Goal: Transaction & Acquisition: Purchase product/service

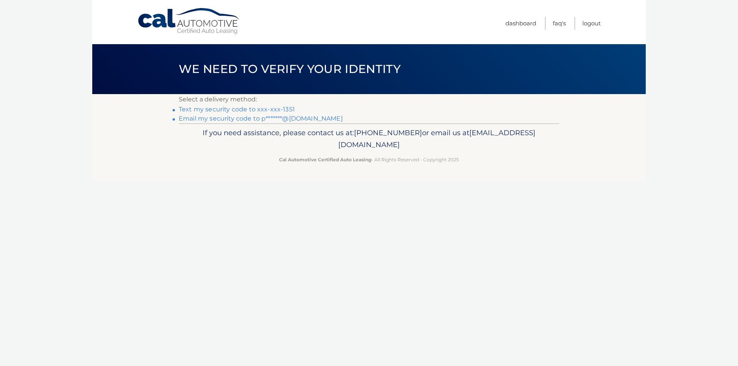
click at [186, 108] on link "Text my security code to xxx-xxx-1351" at bounding box center [237, 109] width 116 height 7
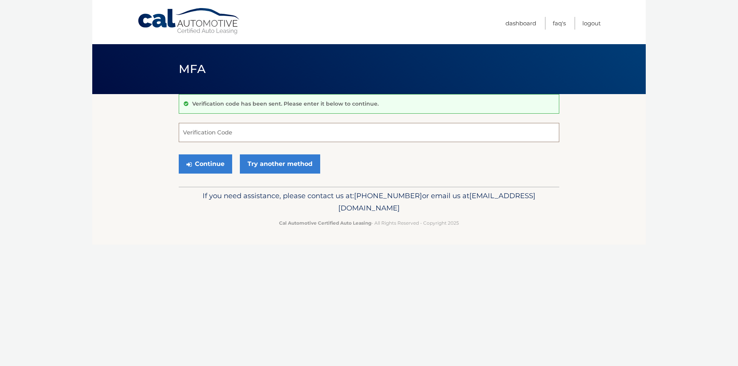
click at [191, 135] on input "Verification Code" at bounding box center [369, 132] width 380 height 19
type input "841531"
click at [212, 161] on button "Continue" at bounding box center [205, 164] width 53 height 19
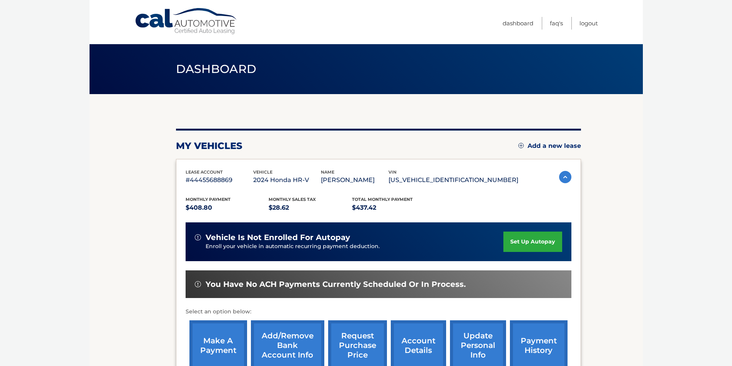
click at [221, 342] on link "make a payment" at bounding box center [218, 346] width 58 height 50
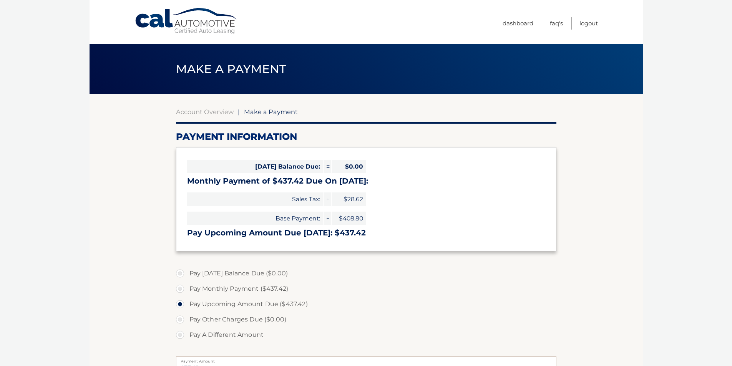
select select "N2JhZDY2OWYtMWYwYS00NGMxLWIwMDYtM2QzYzBmNWE1YzQ2"
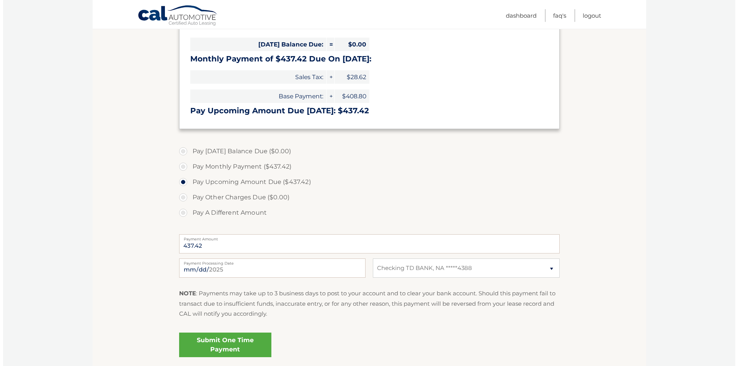
scroll to position [183, 0]
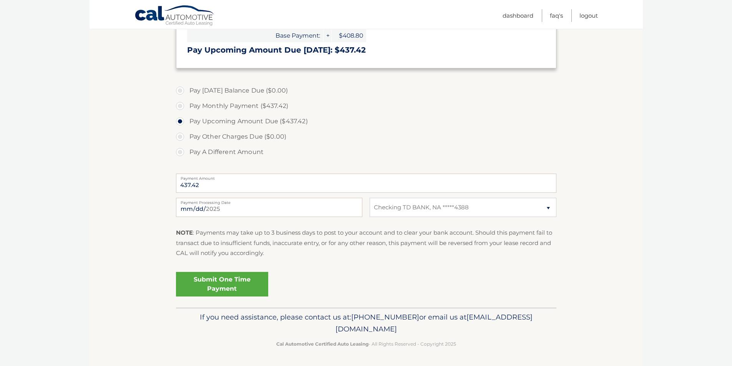
click at [223, 283] on link "Submit One Time Payment" at bounding box center [222, 284] width 92 height 25
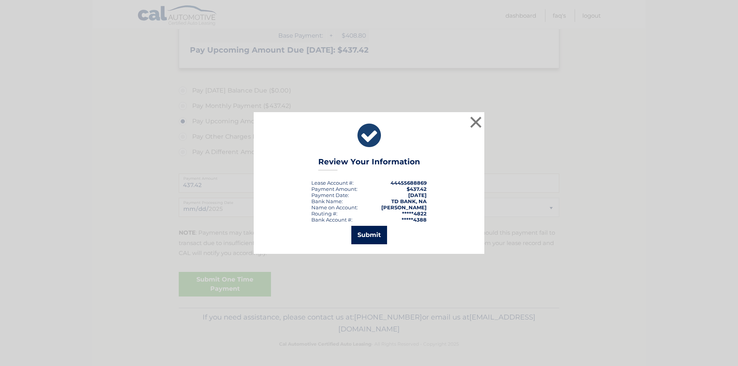
click at [368, 236] on button "Submit" at bounding box center [369, 235] width 36 height 18
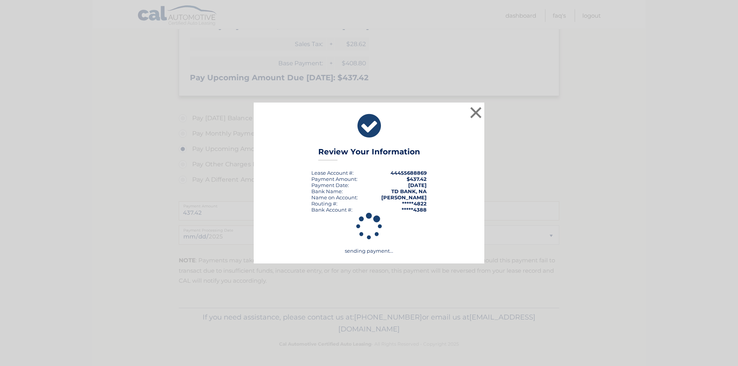
scroll to position [155, 0]
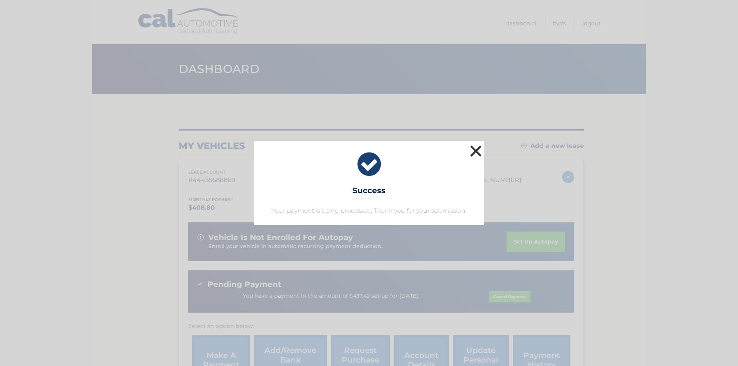
click at [475, 153] on button "×" at bounding box center [475, 150] width 15 height 15
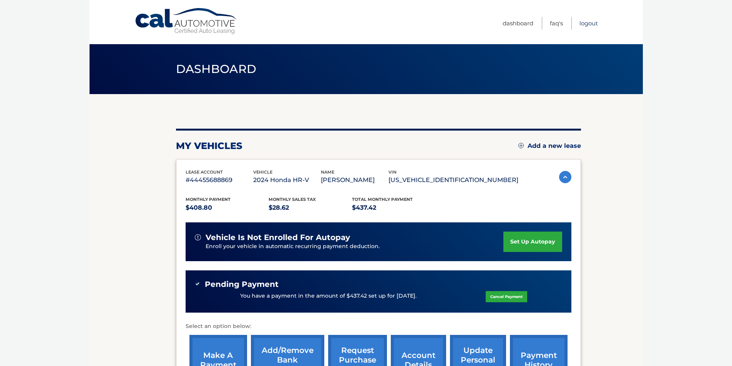
click at [586, 23] on link "Logout" at bounding box center [589, 23] width 18 height 13
